Goal: Task Accomplishment & Management: Use online tool/utility

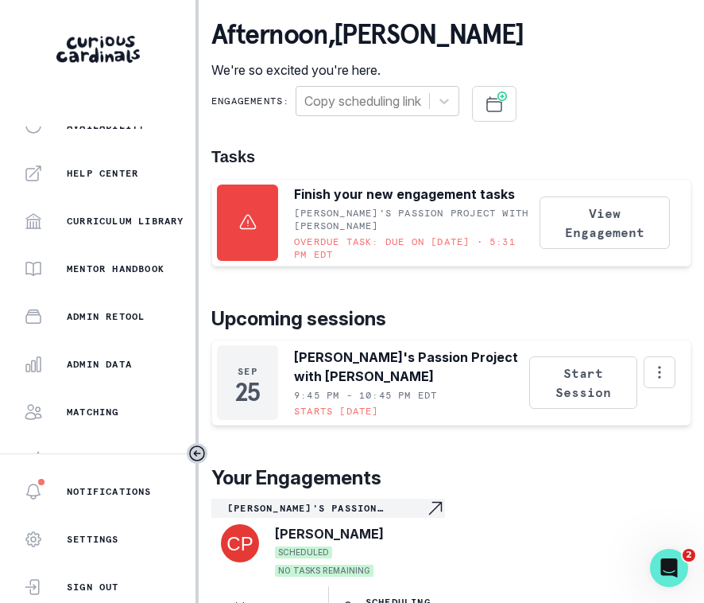
scroll to position [373, 0]
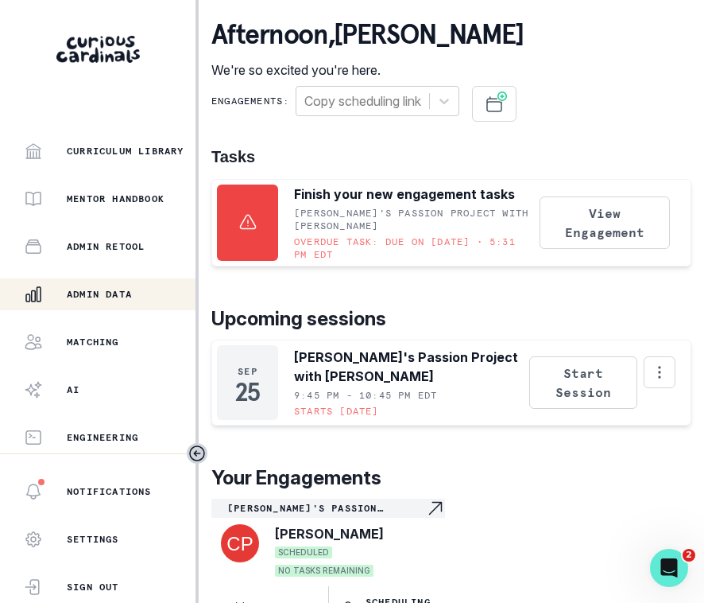
click at [109, 300] on div "Admin Data" at bounding box center [110, 294] width 172 height 19
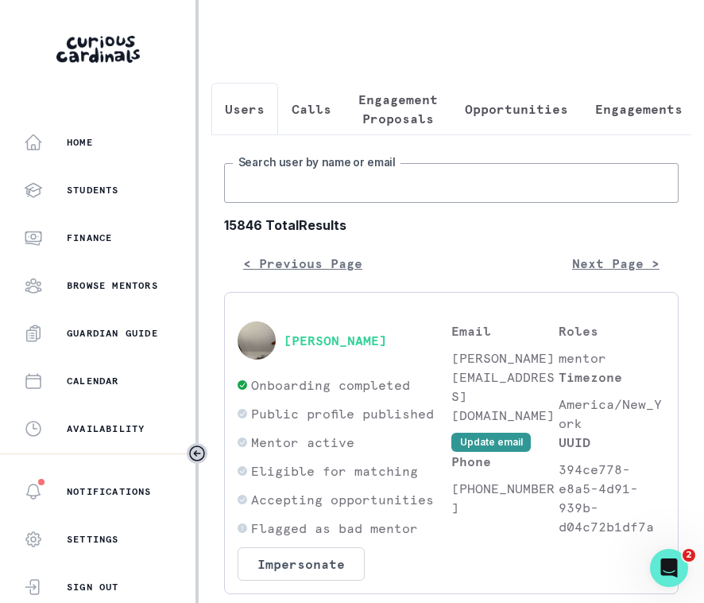
click at [375, 196] on input "Search user by name or email" at bounding box center [451, 183] width 455 height 40
type input "[PERSON_NAME]"
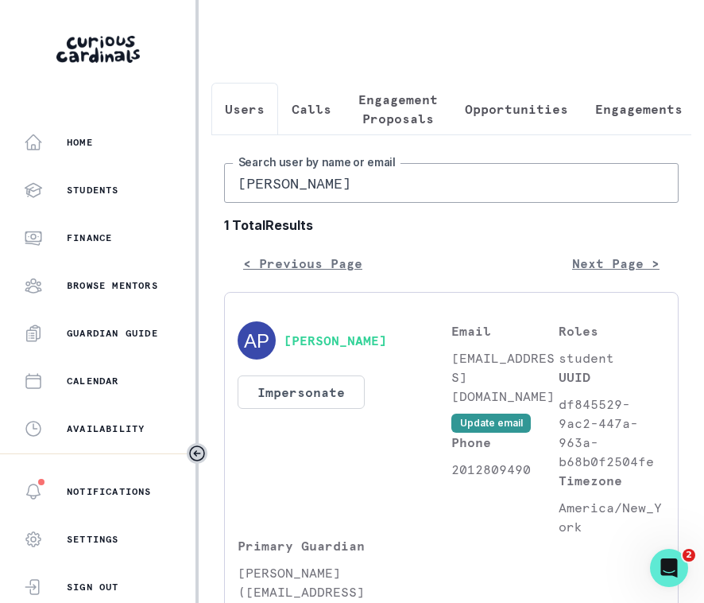
scroll to position [88, 0]
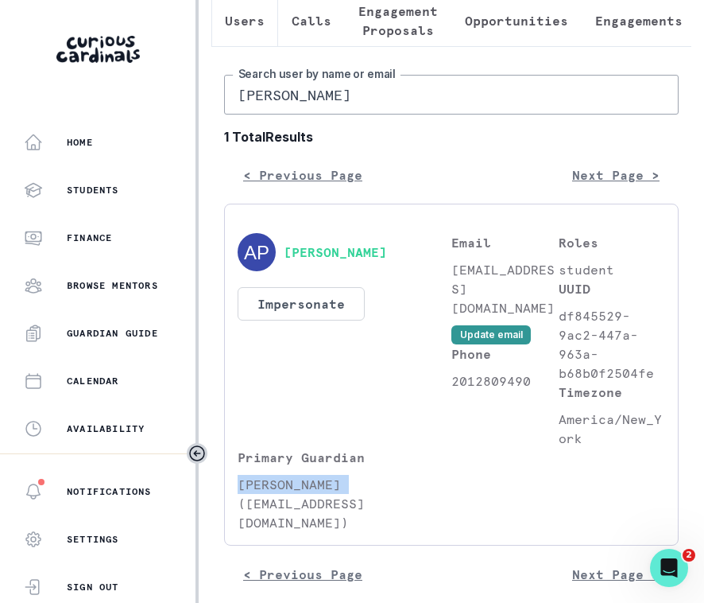
drag, startPoint x: 229, startPoint y: 487, endPoint x: 370, endPoint y: 486, distance: 141.5
click at [372, 487] on div "[PERSON_NAME] Impersonate Confirmation Are you sure? Impersonating means that w…" at bounding box center [451, 375] width 455 height 342
copy p "[PERSON_NAME]"
click at [309, 91] on input "[PERSON_NAME]" at bounding box center [451, 95] width 455 height 40
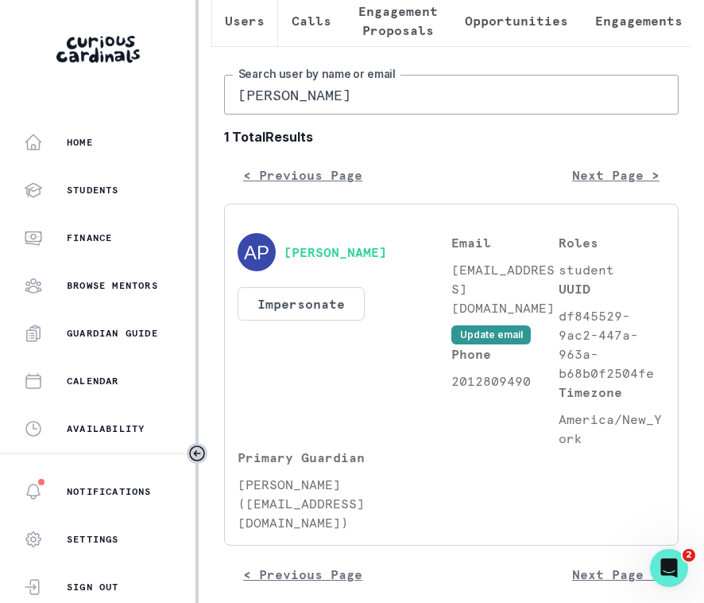
click at [309, 91] on input "[PERSON_NAME]" at bounding box center [451, 95] width 455 height 40
paste input "[PERSON_NAME]"
type input "[PERSON_NAME]"
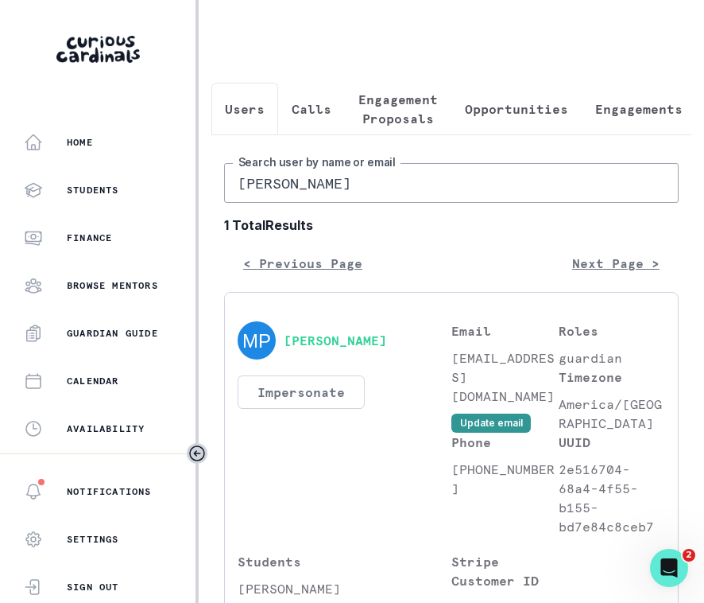
scroll to position [211, 0]
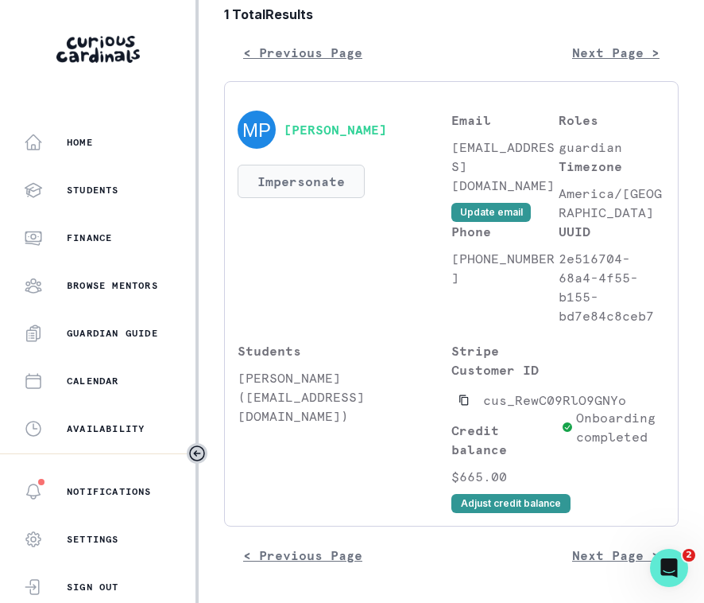
click at [305, 175] on button "Impersonate" at bounding box center [301, 181] width 127 height 33
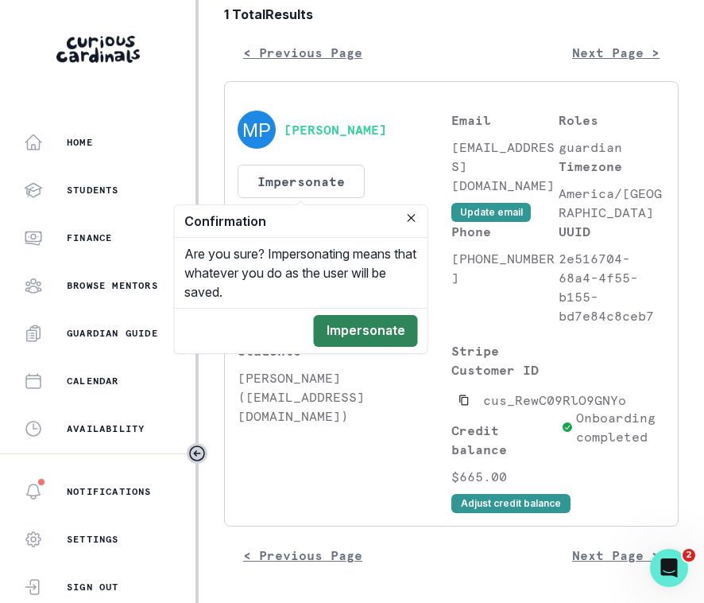
click at [374, 316] on button "Impersonate" at bounding box center [366, 331] width 104 height 32
